Goal: Task Accomplishment & Management: Complete application form

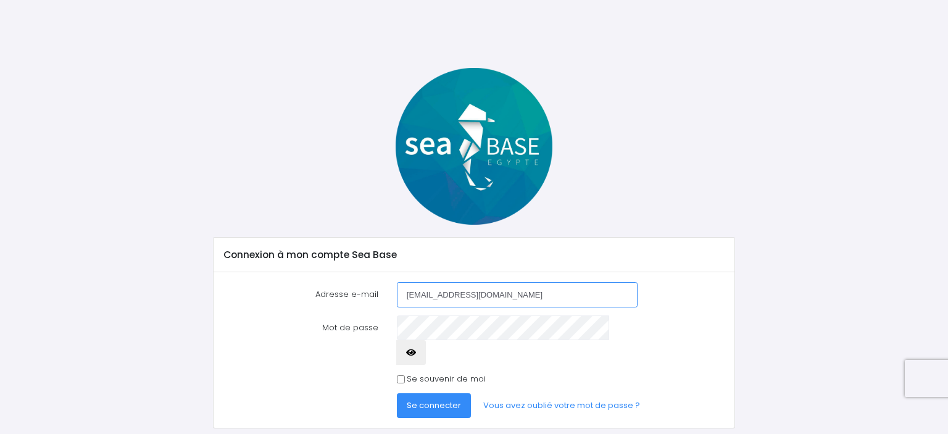
type input "[EMAIL_ADDRESS][DOMAIN_NAME]"
click at [414, 399] on span "Se connecter" at bounding box center [434, 405] width 54 height 12
click at [409, 373] on label "Se souvenir de moi" at bounding box center [446, 379] width 79 height 12
click at [405, 375] on input "Se souvenir de moi" at bounding box center [401, 379] width 8 height 8
checkbox input "true"
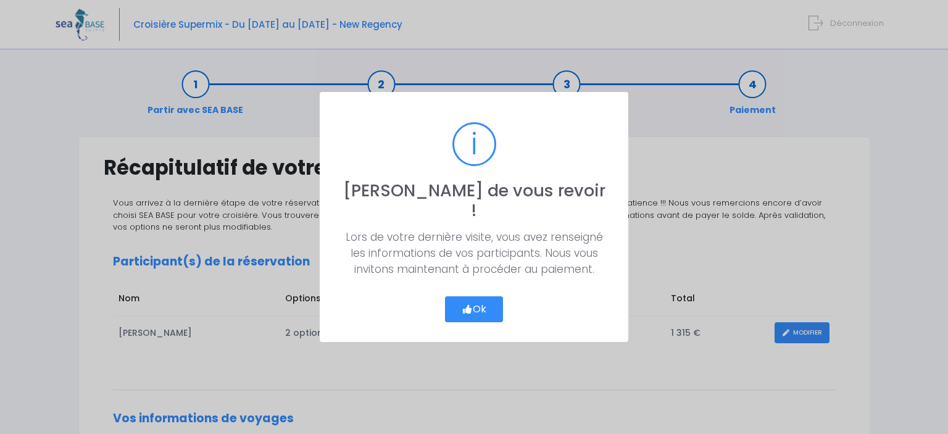
click at [484, 301] on button "Ok" at bounding box center [474, 309] width 58 height 26
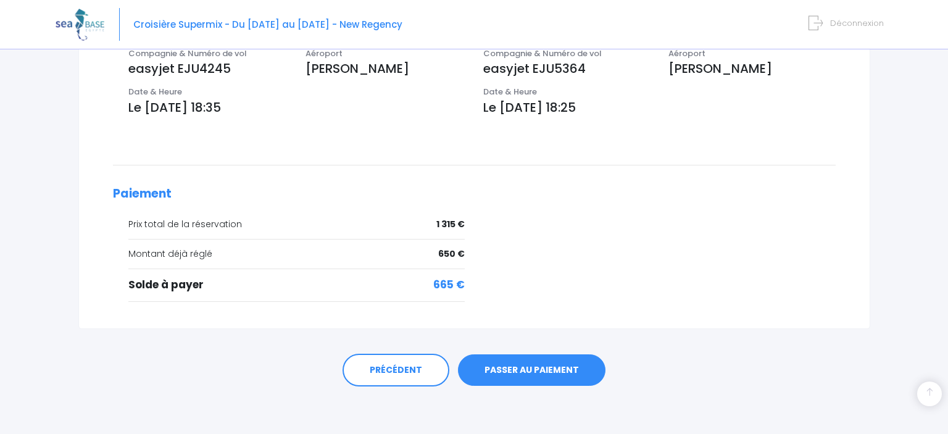
scroll to position [69, 0]
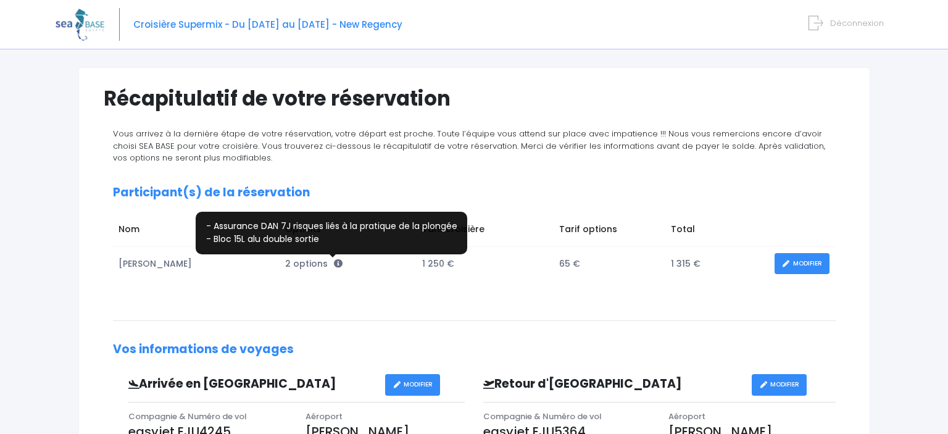
click at [334, 261] on icon at bounding box center [338, 263] width 9 height 9
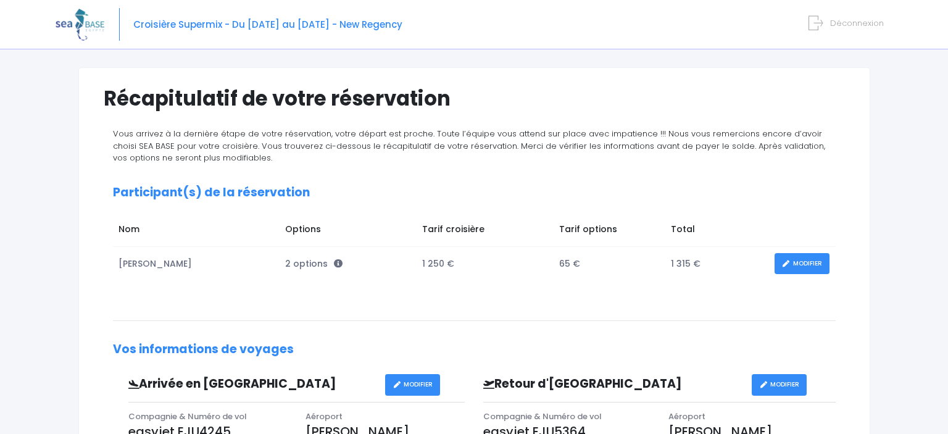
click at [806, 261] on link "MODIFIER" at bounding box center [802, 264] width 55 height 22
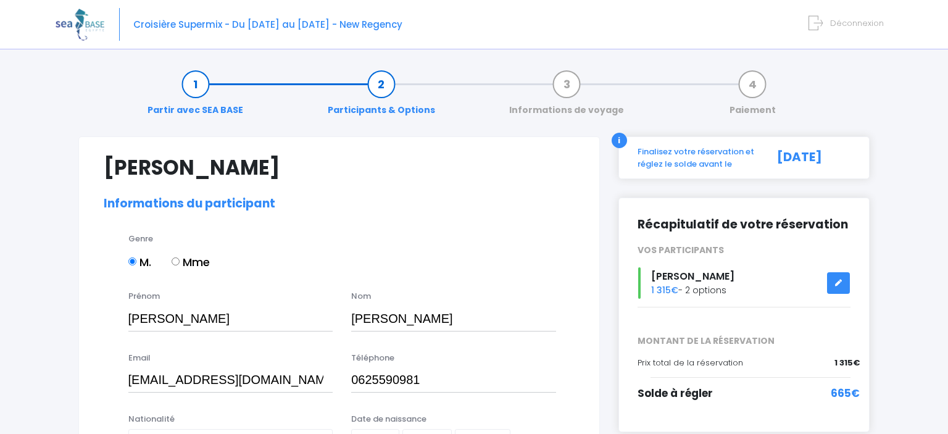
select select "MF1"
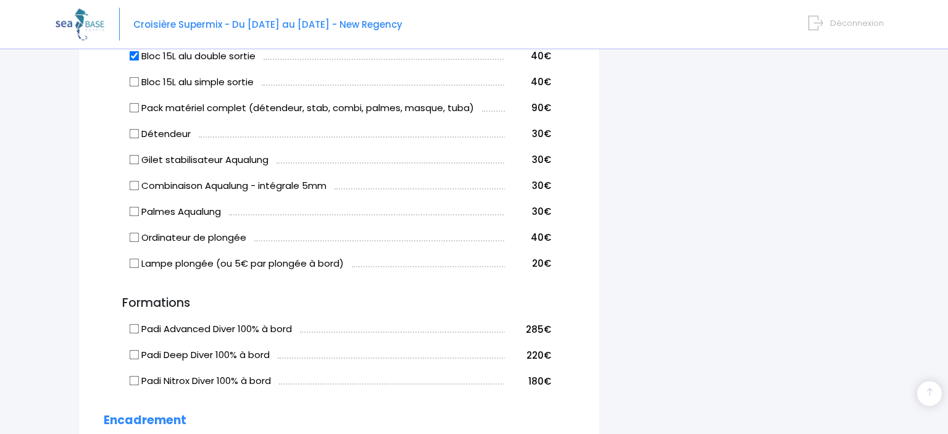
scroll to position [680, 0]
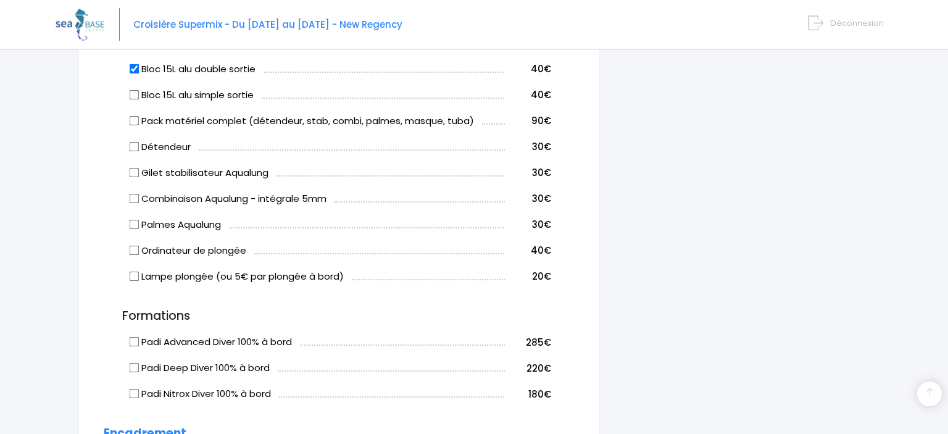
click at [136, 172] on input "Gilet stabilisateur Aqualung" at bounding box center [134, 172] width 10 height 10
checkbox input "true"
click at [136, 201] on input "Combinaison Aqualung - intégrale 5mm" at bounding box center [134, 198] width 10 height 10
checkbox input "true"
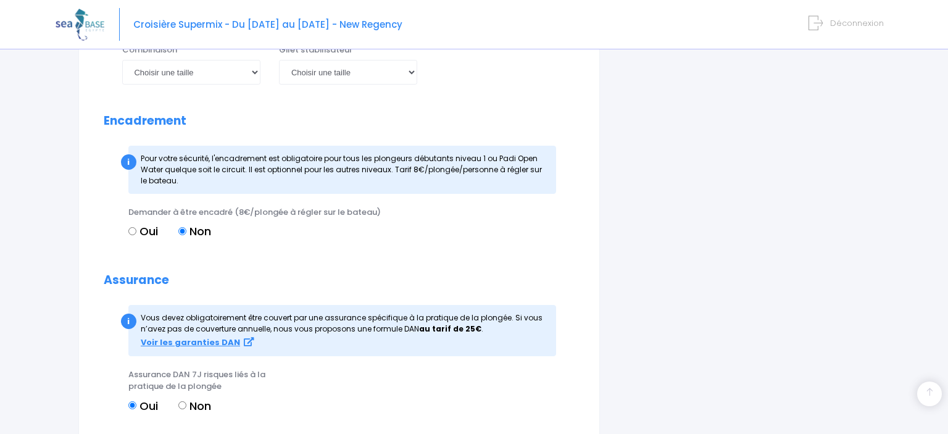
scroll to position [1409, 0]
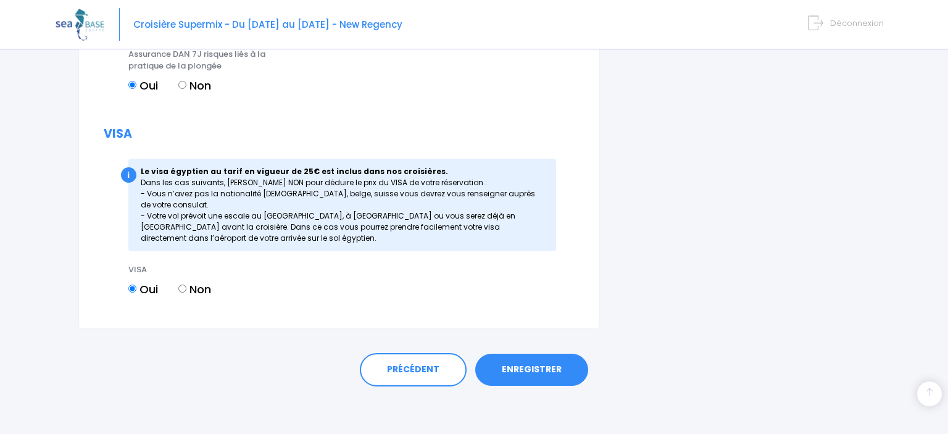
click at [548, 369] on link "ENREGISTRER" at bounding box center [531, 370] width 113 height 32
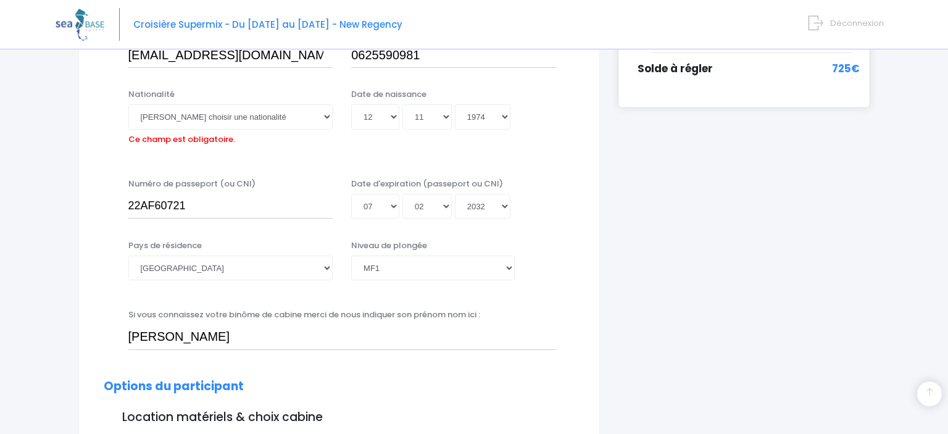
scroll to position [306, 0]
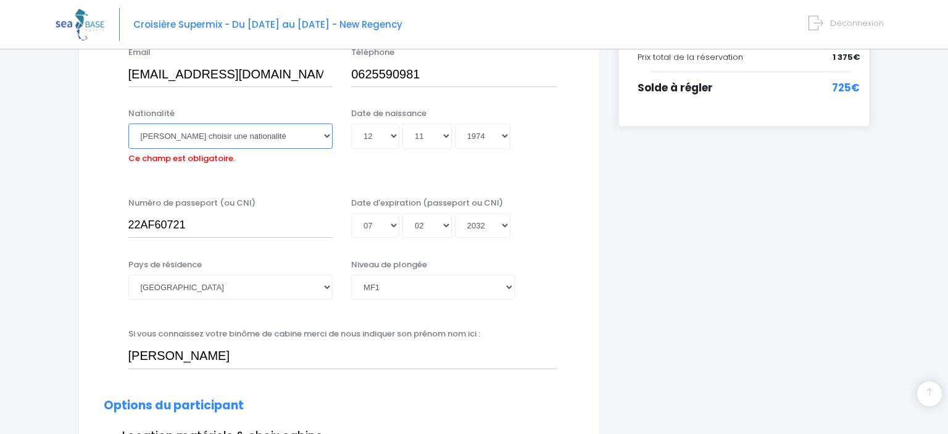
select select "Française"
click option "Française" at bounding box center [0, 0] width 0 height 0
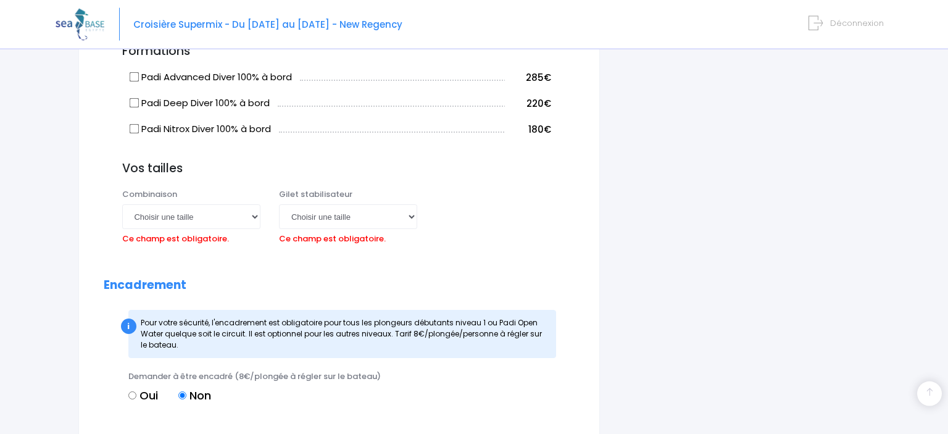
scroll to position [1032, 0]
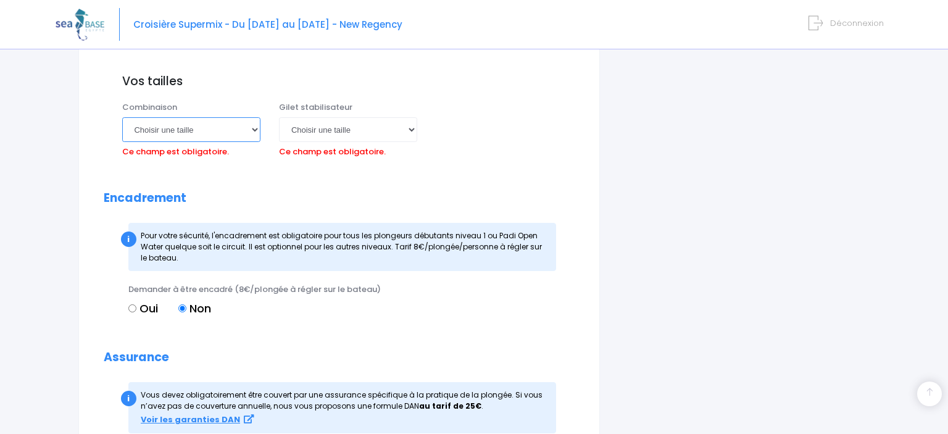
click at [122, 117] on select "Choisir une taille XS S M ML L XL XXL" at bounding box center [191, 129] width 138 height 25
click at [279, 117] on select "Choisir une taille XXS XS S M ML L XL XXL" at bounding box center [348, 129] width 138 height 25
click at [496, 117] on div "Palmes Choisir une taille 36/37 38/39 40/41 42/43 44/45 46/47 Combinaison Chois…" at bounding box center [348, 135] width 471 height 69
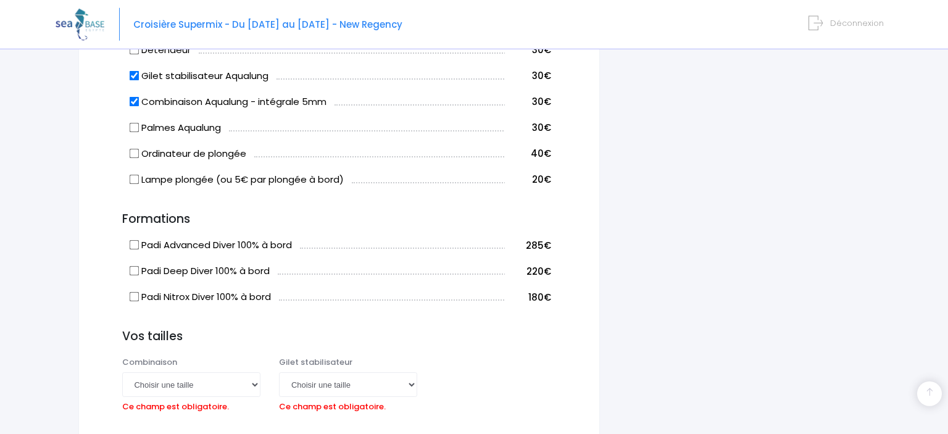
scroll to position [669, 0]
